Goal: Information Seeking & Learning: Learn about a topic

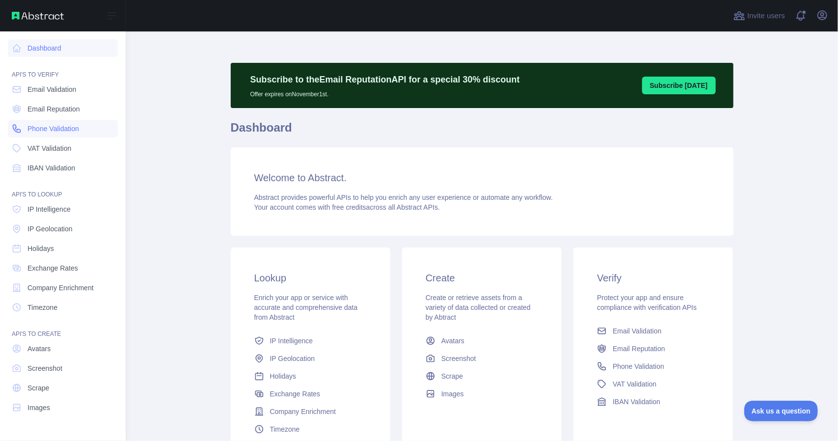
click at [45, 134] on link "Phone Validation" at bounding box center [63, 129] width 110 height 18
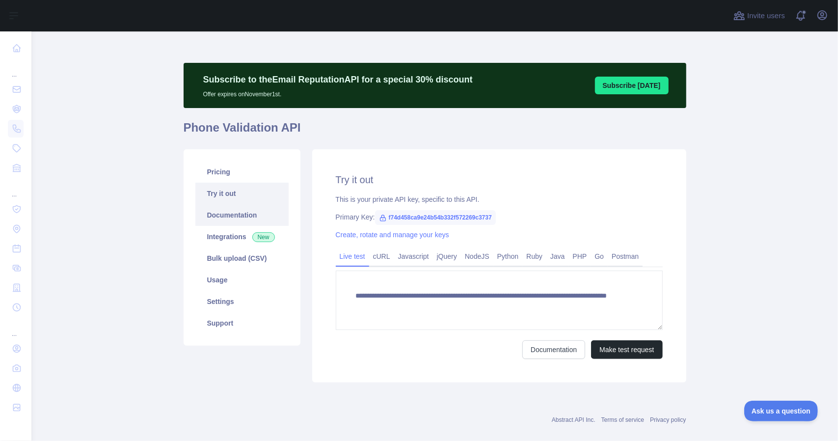
click at [216, 221] on link "Documentation" at bounding box center [241, 215] width 93 height 22
click at [209, 168] on link "Pricing" at bounding box center [241, 172] width 93 height 22
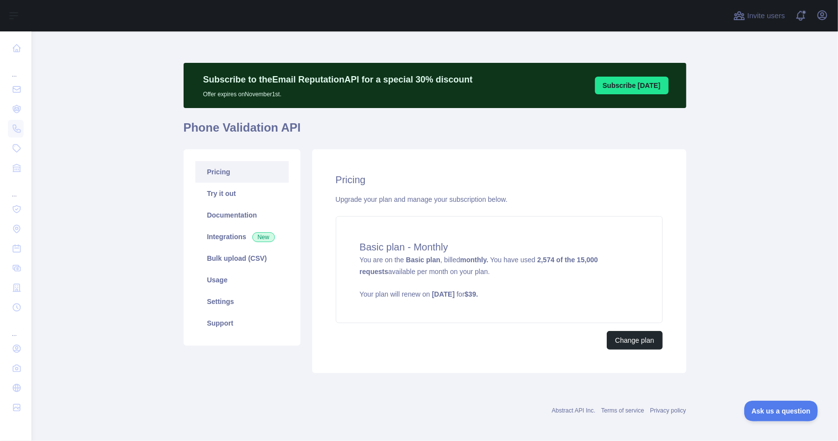
click at [217, 174] on link "Pricing" at bounding box center [241, 172] width 93 height 22
click at [224, 183] on link "Try it out" at bounding box center [241, 194] width 93 height 22
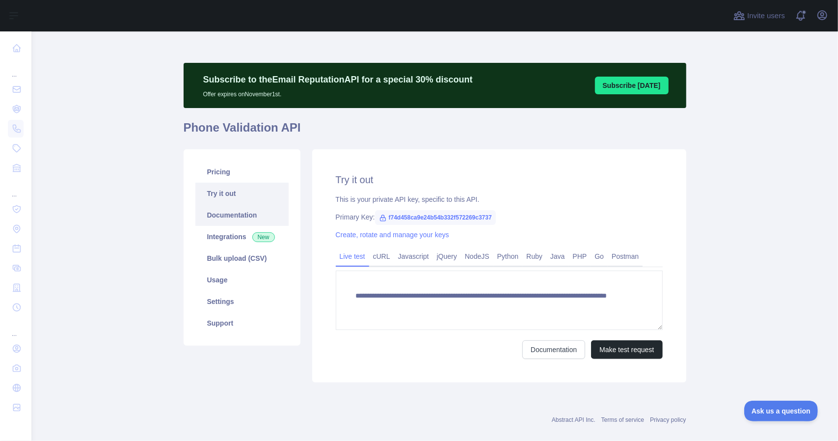
click at [225, 217] on link "Documentation" at bounding box center [241, 215] width 93 height 22
